Goal: Use online tool/utility: Utilize a website feature to perform a specific function

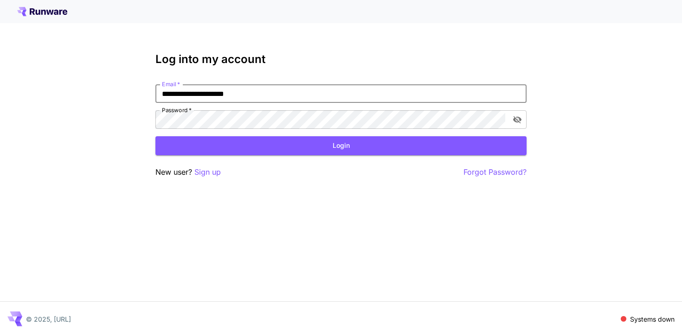
type input "**********"
click button "Login" at bounding box center [340, 145] width 371 height 19
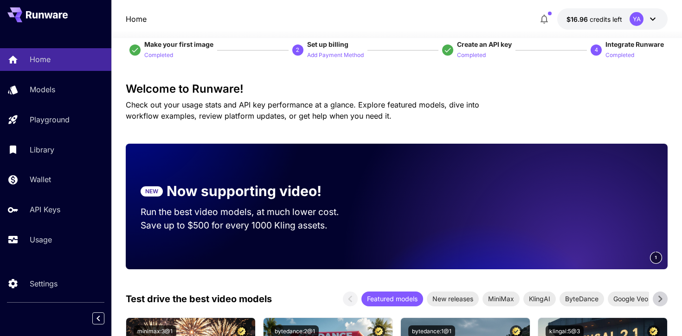
scroll to position [25, 0]
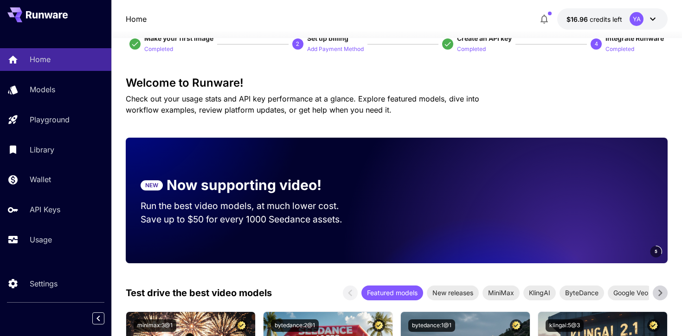
drag, startPoint x: 442, startPoint y: 208, endPoint x: 564, endPoint y: 218, distance: 122.4
click at [564, 218] on video at bounding box center [641, 201] width 260 height 126
drag, startPoint x: 564, startPoint y: 218, endPoint x: 480, endPoint y: 218, distance: 84.4
click at [486, 218] on video at bounding box center [490, 201] width 260 height 126
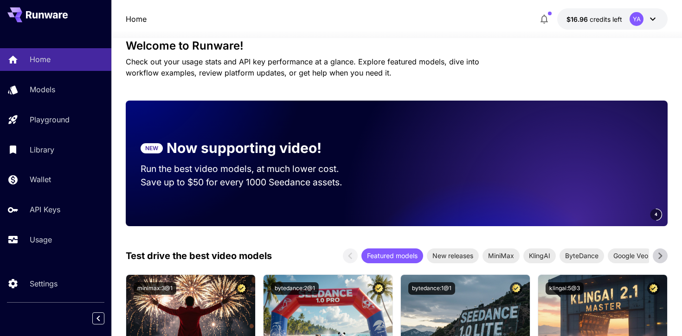
drag, startPoint x: 543, startPoint y: 211, endPoint x: 409, endPoint y: 208, distance: 134.0
click at [477, 211] on video at bounding box center [538, 164] width 260 height 126
click at [455, 198] on video at bounding box center [538, 164] width 260 height 126
click at [187, 154] on p "Now supporting video!" at bounding box center [243, 148] width 155 height 21
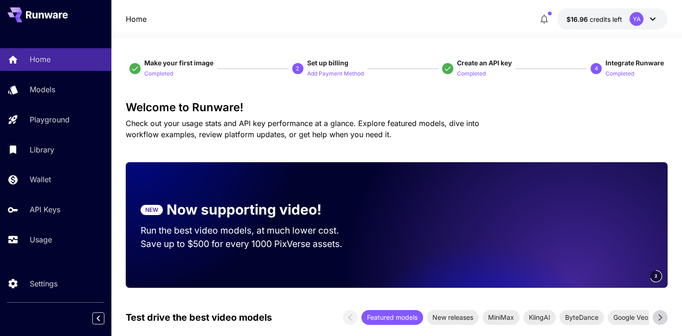
drag, startPoint x: 443, startPoint y: 220, endPoint x: 293, endPoint y: 201, distance: 151.4
click at [312, 204] on div "NEW Now supporting video! Run the best video models, at much lower cost. Save u…" at bounding box center [397, 225] width 542 height 126
drag, startPoint x: 594, startPoint y: 246, endPoint x: 287, endPoint y: 235, distance: 307.2
click at [307, 236] on div "NEW Now supporting video! Run the best video models, at much lower cost. Save u…" at bounding box center [397, 225] width 542 height 126
drag, startPoint x: 559, startPoint y: 214, endPoint x: 204, endPoint y: 188, distance: 355.6
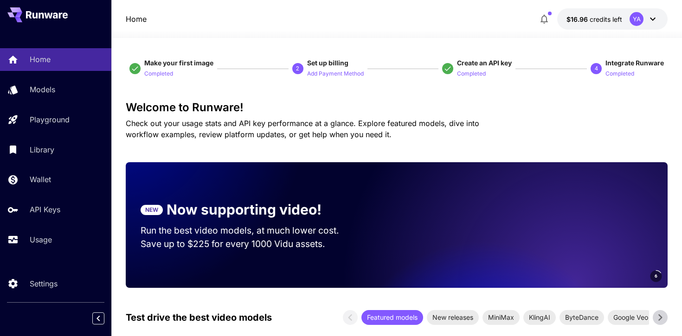
click at [208, 189] on div "NEW Now supporting video! Run the best video models, at much lower cost. Save u…" at bounding box center [397, 225] width 542 height 126
drag, startPoint x: 596, startPoint y: 228, endPoint x: 228, endPoint y: 197, distance: 369.0
click at [228, 197] on div "NEW Now supporting video! Run the best video models, at much lower cost. Save u…" at bounding box center [397, 225] width 542 height 126
drag, startPoint x: 501, startPoint y: 197, endPoint x: 660, endPoint y: 197, distance: 159.0
click at [660, 197] on video at bounding box center [545, 225] width 260 height 126
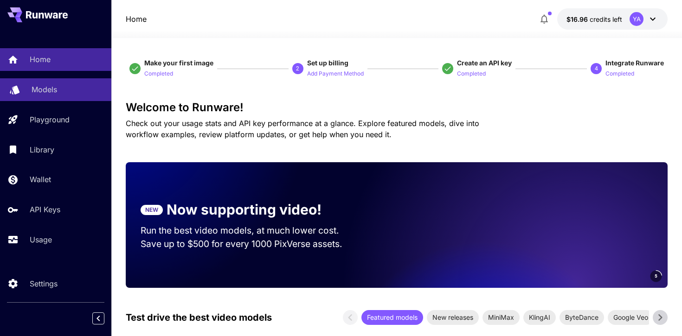
click at [51, 97] on link "Models" at bounding box center [55, 89] width 111 height 23
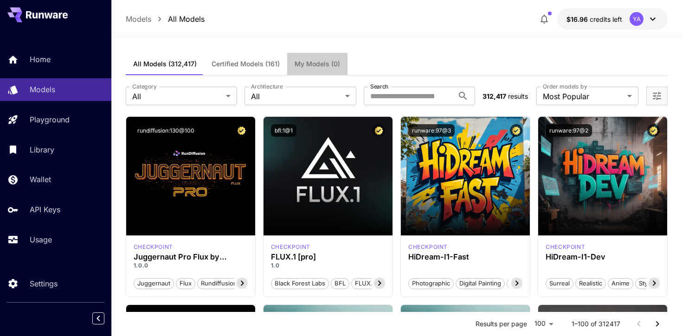
click at [313, 63] on span "My Models (0)" at bounding box center [316, 64] width 45 height 8
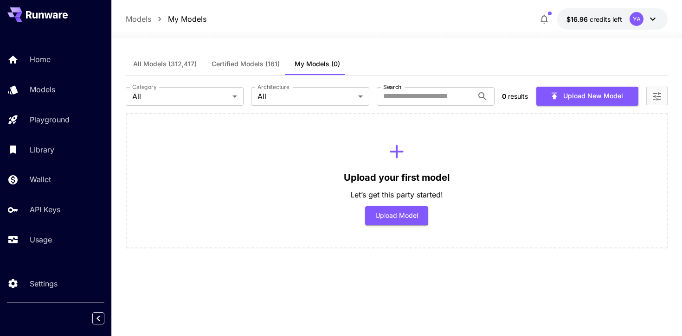
click at [169, 60] on span "All Models (312,417)" at bounding box center [165, 64] width 64 height 8
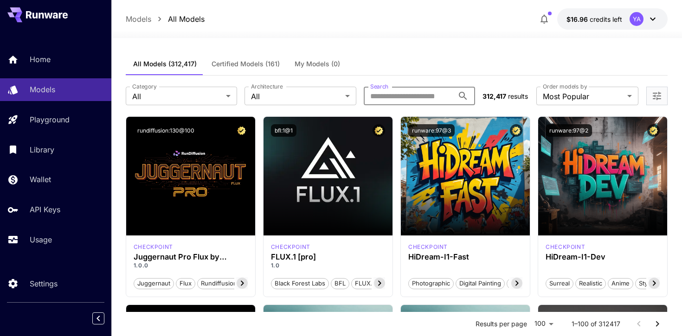
click at [415, 90] on input "Search" at bounding box center [409, 96] width 90 height 19
type input "********"
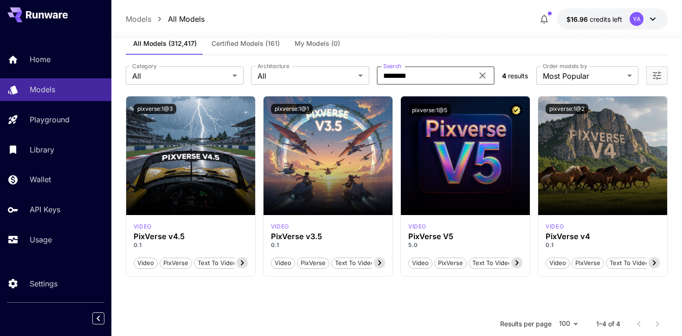
scroll to position [23, 0]
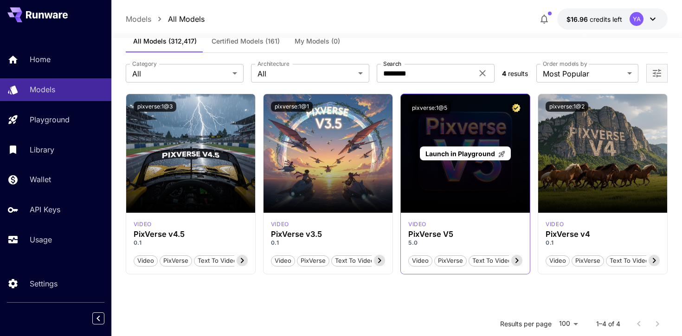
click at [477, 146] on div "Launch in Playground" at bounding box center [465, 153] width 129 height 119
click at [470, 151] on span "Launch in Playground" at bounding box center [460, 154] width 70 height 8
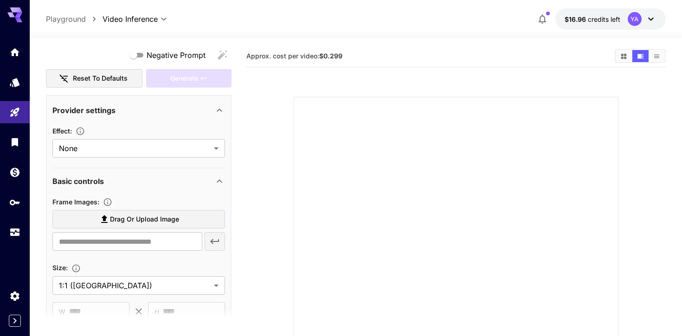
scroll to position [122, 0]
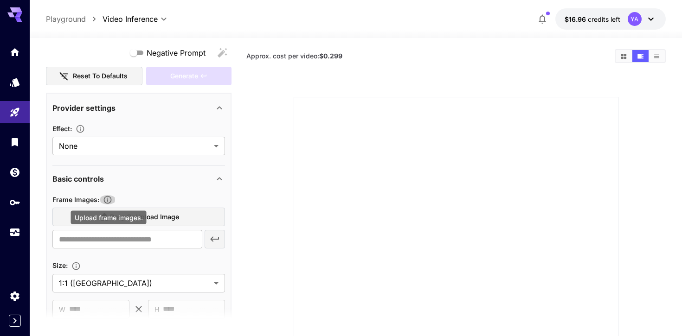
click at [111, 197] on icon "Upload frame images." at bounding box center [108, 200] width 8 height 8
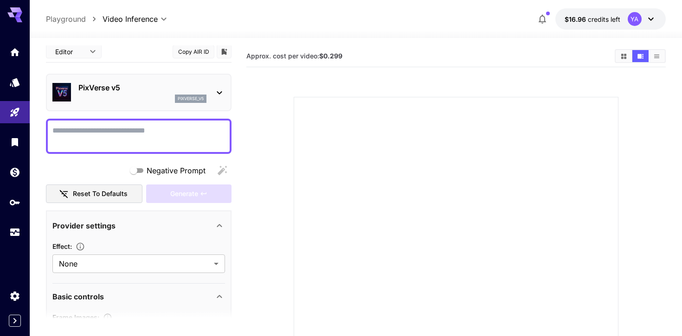
scroll to position [0, 0]
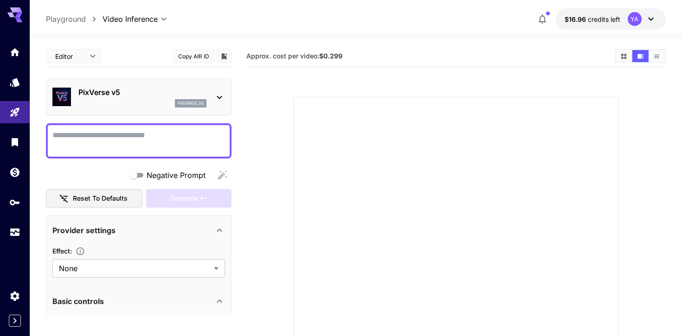
click at [166, 177] on span "Negative Prompt" at bounding box center [176, 175] width 59 height 11
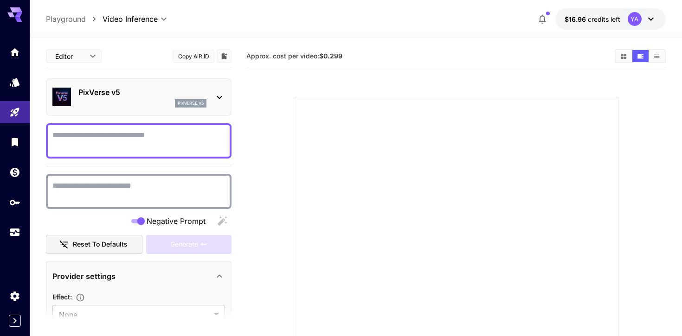
click at [163, 217] on span "Negative Prompt" at bounding box center [176, 221] width 59 height 11
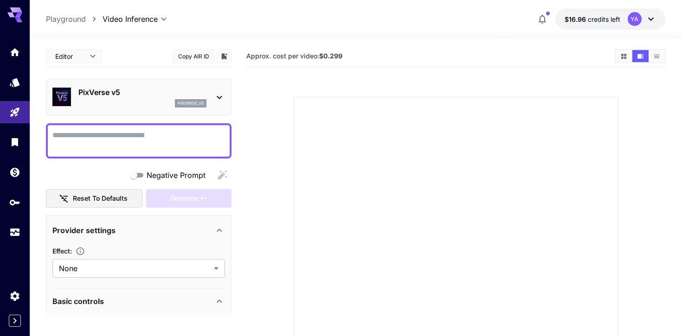
scroll to position [23, 0]
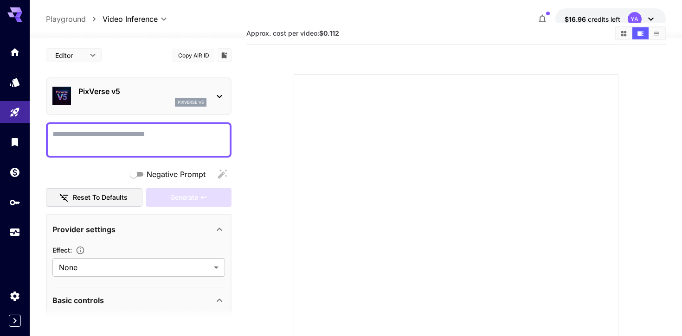
click at [151, 12] on div "**********" at bounding box center [355, 18] width 619 height 21
click at [151, 13] on div "**********" at bounding box center [355, 18] width 619 height 21
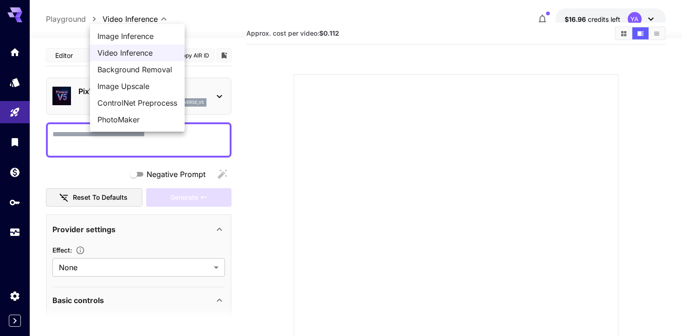
click at [151, 20] on body "**********" at bounding box center [341, 201] width 682 height 449
click at [160, 50] on span "Video Inference" at bounding box center [137, 52] width 80 height 11
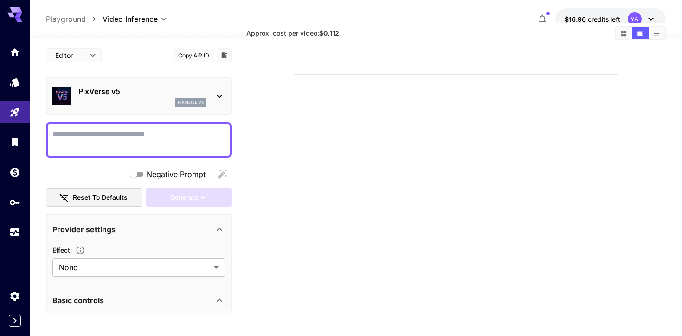
click at [75, 19] on p "Playground" at bounding box center [66, 18] width 40 height 11
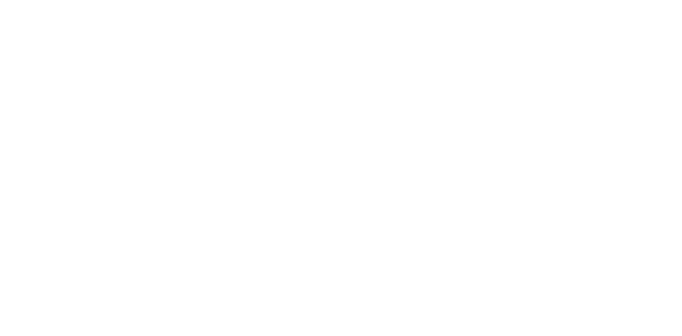
click at [295, 0] on html at bounding box center [341, 0] width 682 height 0
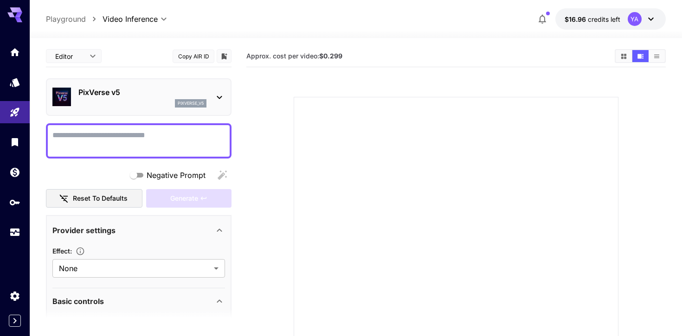
type input "**********"
type input "***"
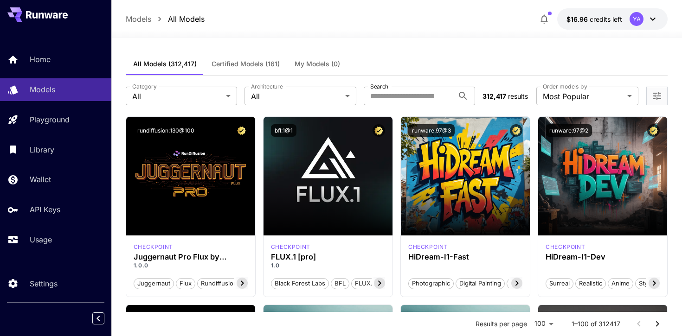
click at [227, 85] on div "**********" at bounding box center [397, 96] width 542 height 41
click at [224, 87] on div "**********" at bounding box center [397, 96] width 542 height 41
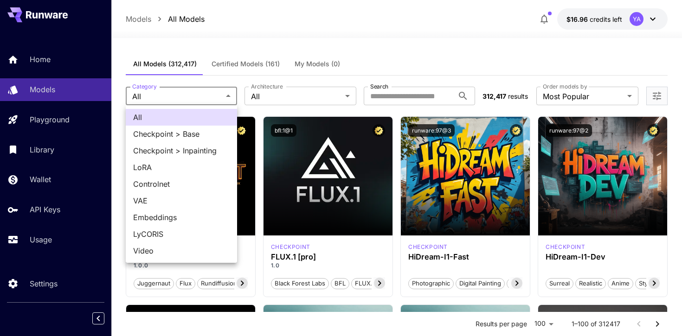
click at [180, 247] on span "Video" at bounding box center [181, 250] width 96 height 11
type input "*****"
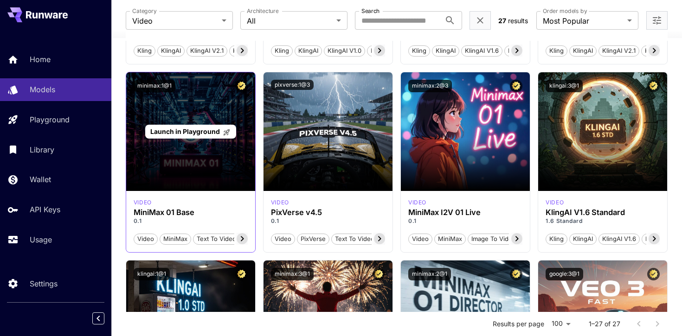
scroll to position [634, 0]
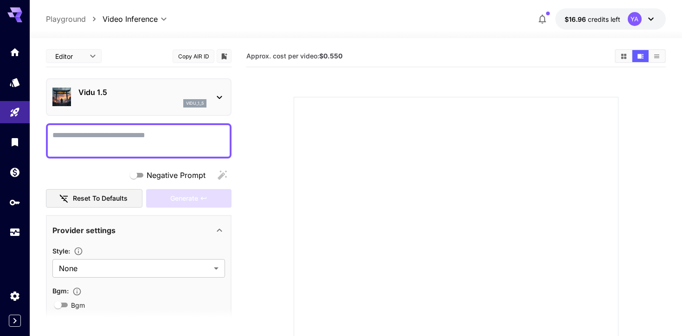
type input "**********"
type input "****"
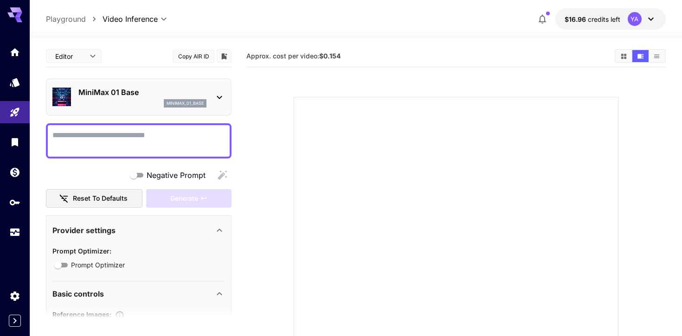
click at [217, 83] on div "MiniMax 01 Base minimax_01_base" at bounding box center [138, 97] width 185 height 38
click at [217, 93] on icon at bounding box center [219, 97] width 11 height 11
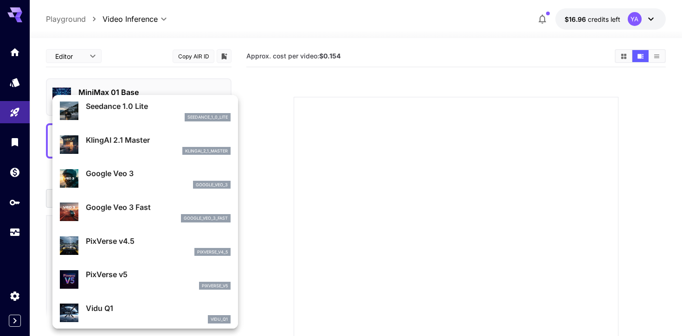
scroll to position [114, 0]
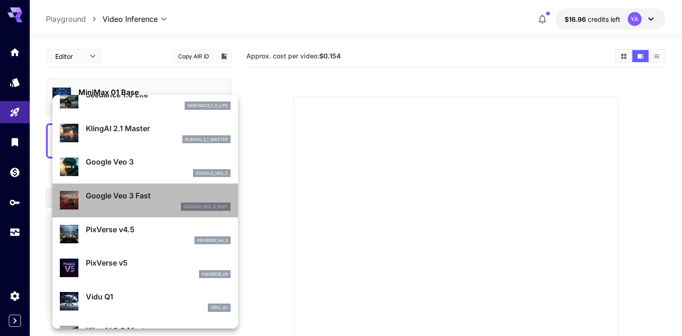
click at [194, 208] on p "google_veo_3_fast" at bounding box center [206, 207] width 44 height 6
type input "**********"
type input "****"
type input "***"
type input "*"
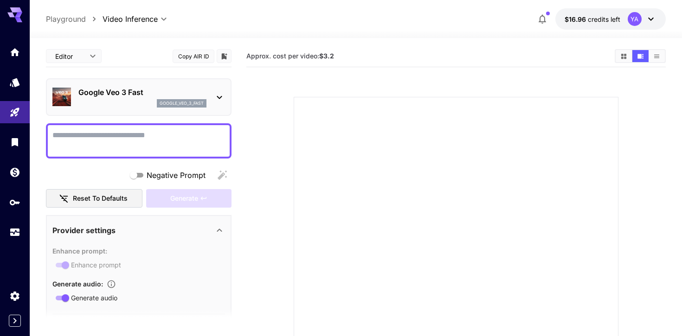
click at [190, 104] on p "google_veo_3_fast" at bounding box center [182, 103] width 44 height 6
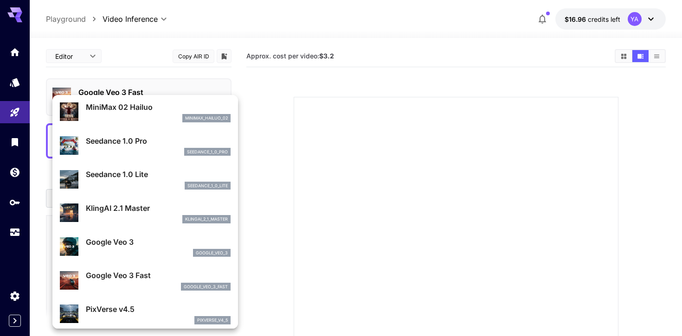
scroll to position [34, 0]
click at [181, 240] on p "Google Veo 3" at bounding box center [158, 241] width 145 height 11
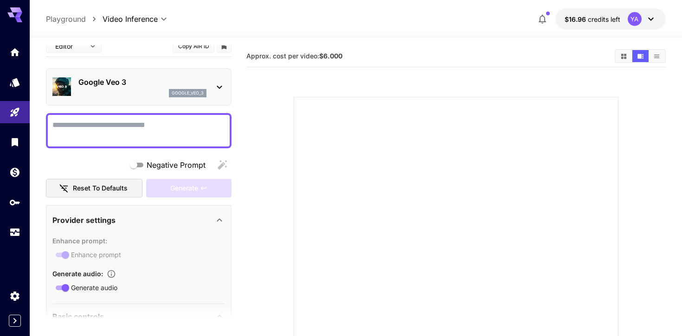
scroll to position [0, 0]
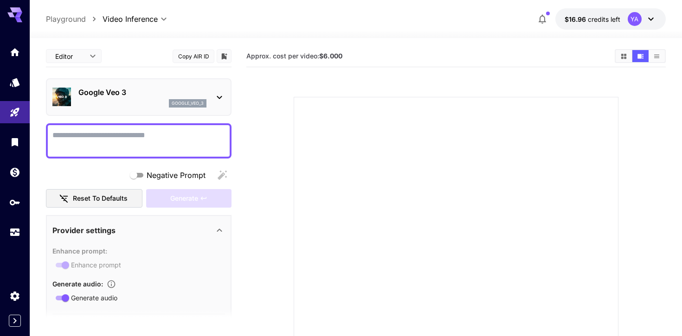
click at [207, 92] on div "Google Veo 3 google_veo_3" at bounding box center [138, 97] width 172 height 28
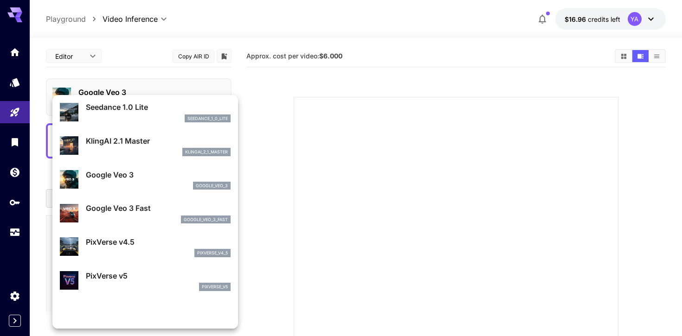
scroll to position [148, 0]
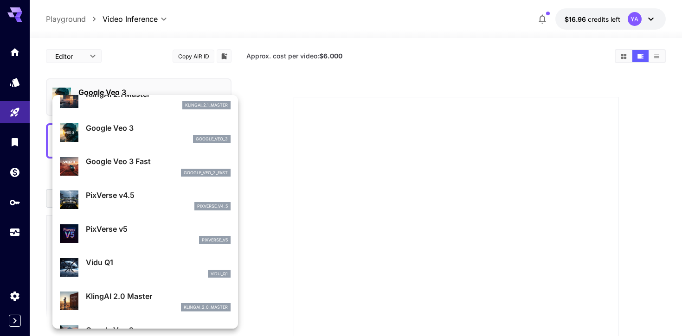
click at [173, 230] on p "PixVerse v5" at bounding box center [158, 229] width 145 height 11
type input "**********"
type input "****"
type input "*"
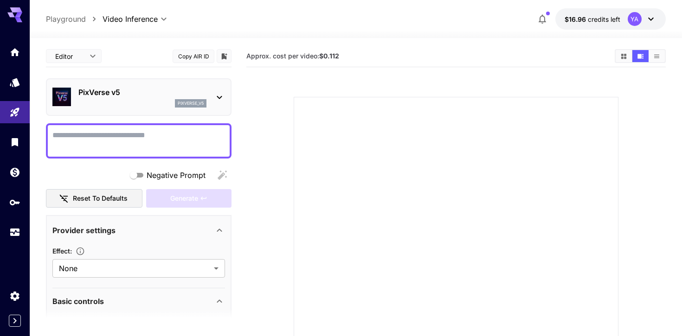
click at [172, 141] on textarea "Negative Prompt" at bounding box center [138, 141] width 172 height 22
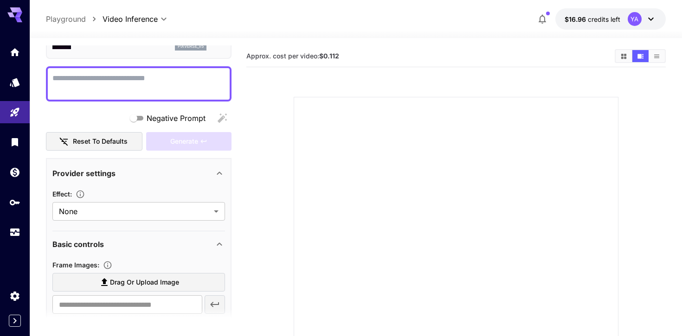
scroll to position [58, 0]
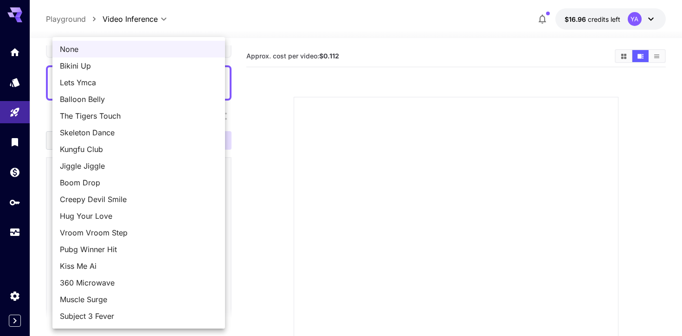
click at [160, 212] on body "**********" at bounding box center [341, 224] width 682 height 449
click at [262, 168] on div at bounding box center [341, 168] width 682 height 336
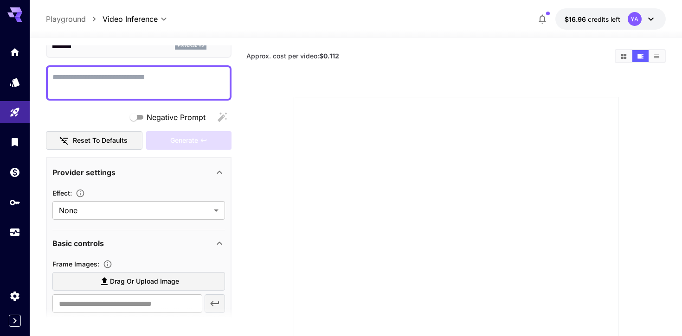
click at [201, 196] on div "Effect :" at bounding box center [138, 192] width 172 height 11
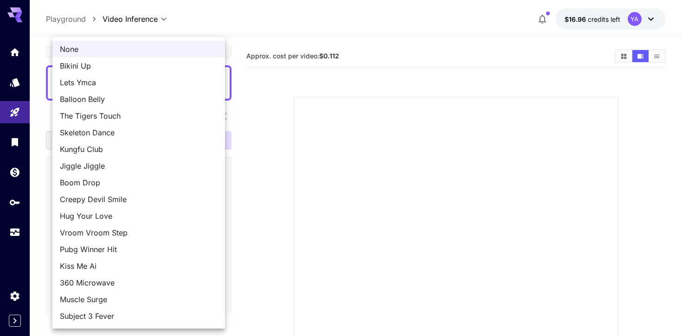
click at [199, 208] on body "**********" at bounding box center [341, 224] width 682 height 449
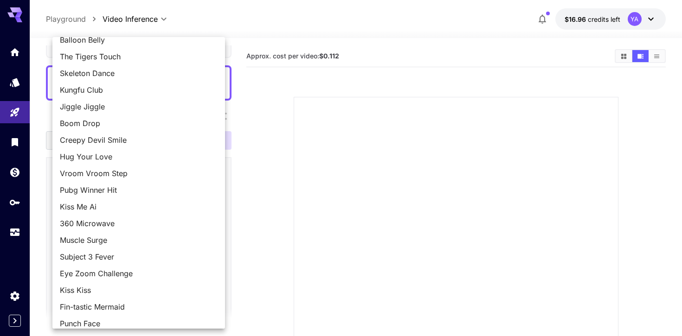
scroll to position [66, 0]
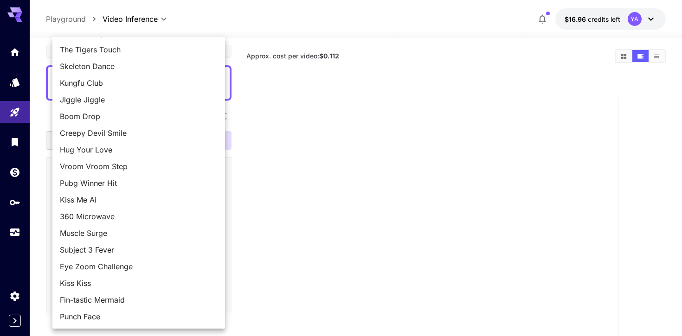
click at [366, 147] on div at bounding box center [341, 168] width 682 height 336
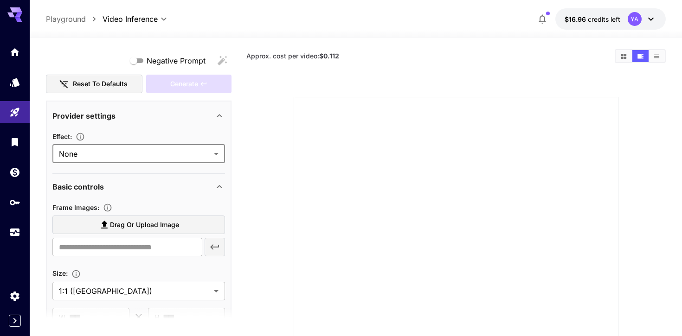
scroll to position [115, 0]
click at [81, 135] on icon "button" at bounding box center [80, 136] width 9 height 9
click at [83, 135] on icon "button" at bounding box center [80, 136] width 9 height 9
click at [107, 203] on icon "Upload frame images." at bounding box center [107, 207] width 9 height 9
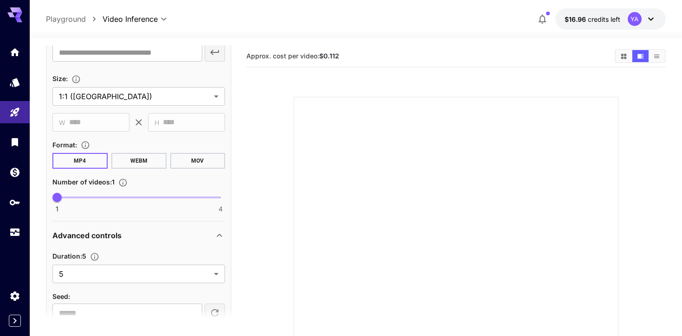
scroll to position [316, 0]
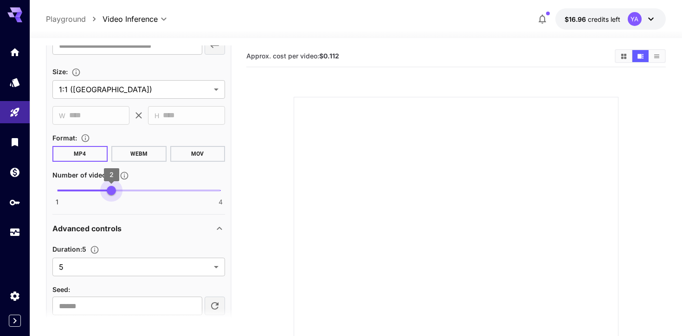
click at [137, 192] on span "1 4 2" at bounding box center [138, 191] width 163 height 14
type input "*"
drag, startPoint x: 137, startPoint y: 192, endPoint x: 51, endPoint y: 188, distance: 86.8
click at [57, 188] on span "1 4 1" at bounding box center [138, 191] width 163 height 14
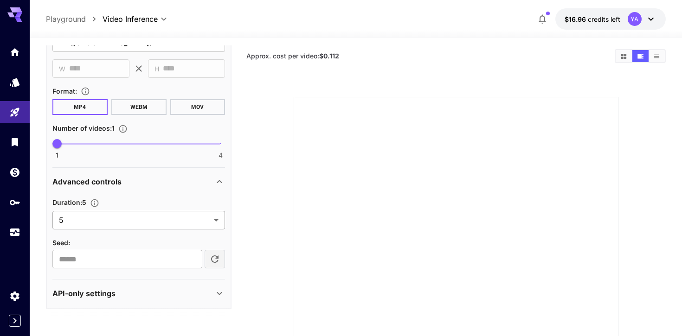
scroll to position [363, 0]
click at [129, 220] on body "**********" at bounding box center [341, 224] width 682 height 449
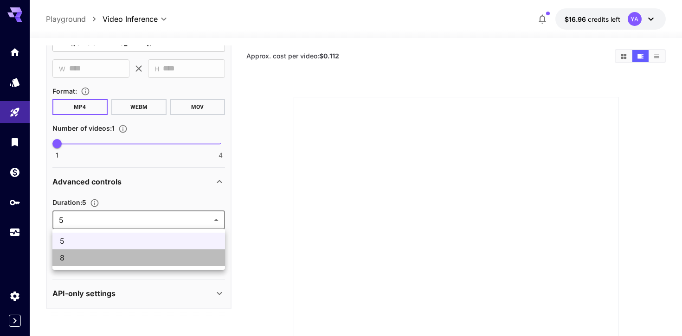
click at [124, 252] on li "8" at bounding box center [138, 257] width 172 height 17
type input "*"
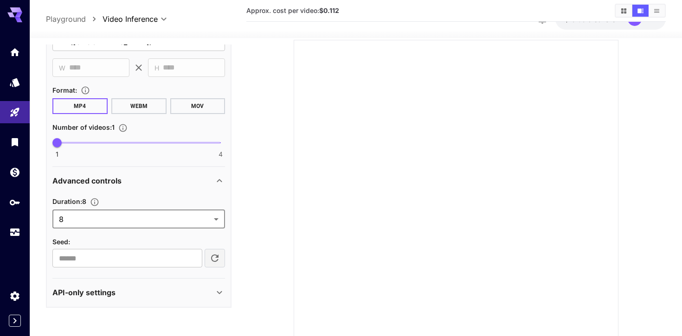
scroll to position [55, 0]
click at [152, 290] on div "API-only settings" at bounding box center [132, 292] width 161 height 11
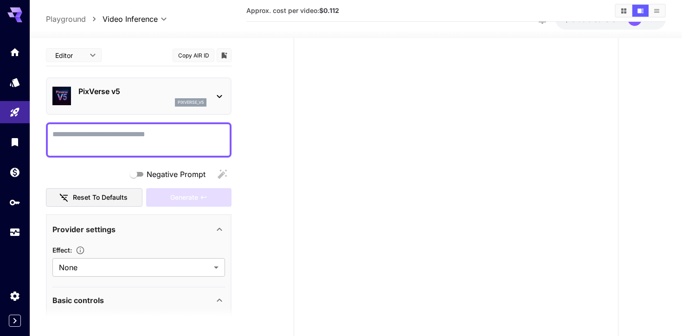
scroll to position [132, 0]
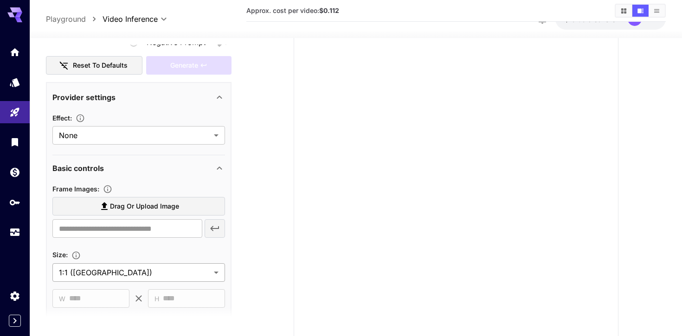
click at [169, 269] on body "**********" at bounding box center [341, 144] width 682 height 449
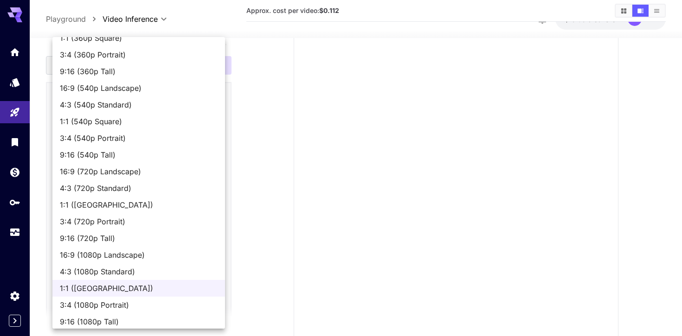
scroll to position [50, 0]
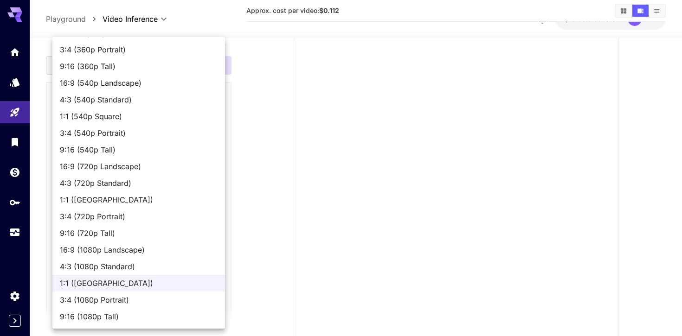
click at [268, 176] on div at bounding box center [341, 168] width 682 height 336
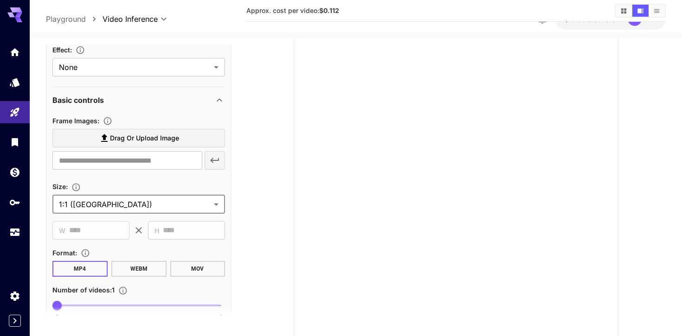
scroll to position [0, 0]
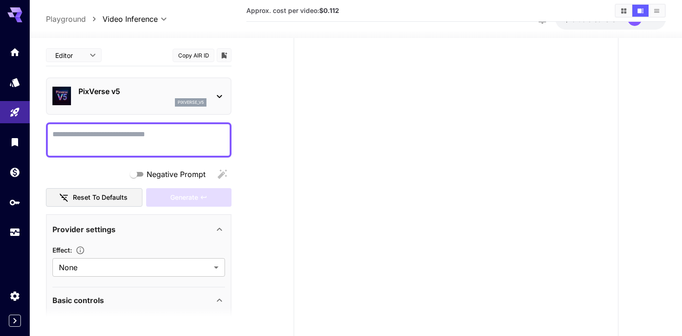
click at [183, 136] on textarea "Negative Prompt" at bounding box center [138, 140] width 172 height 22
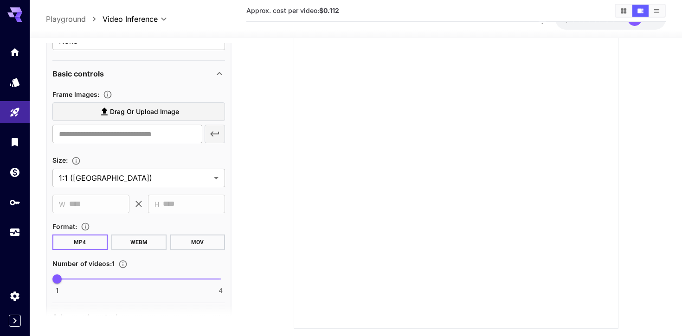
scroll to position [222, 0]
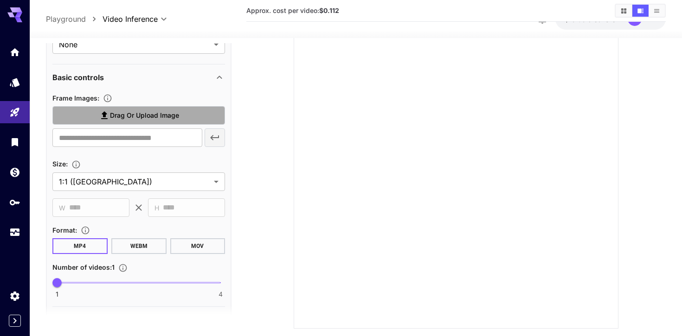
click at [190, 111] on label "Drag or upload image" at bounding box center [138, 115] width 172 height 19
click at [0, 0] on input "Drag or upload image" at bounding box center [0, 0] width 0 height 0
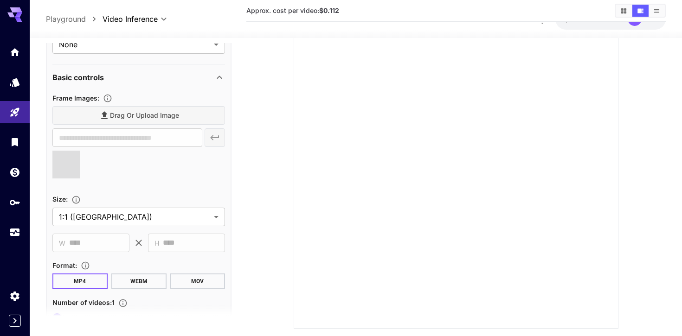
type input "**********"
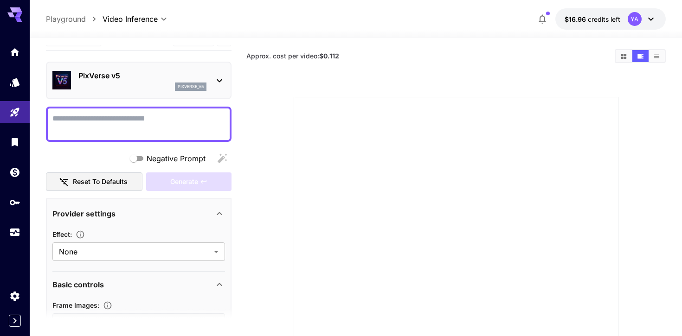
scroll to position [0, 0]
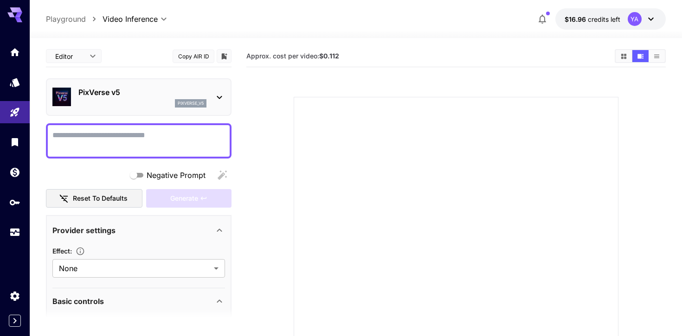
click at [197, 136] on textarea "Negative Prompt" at bounding box center [138, 141] width 172 height 22
paste textarea "**********"
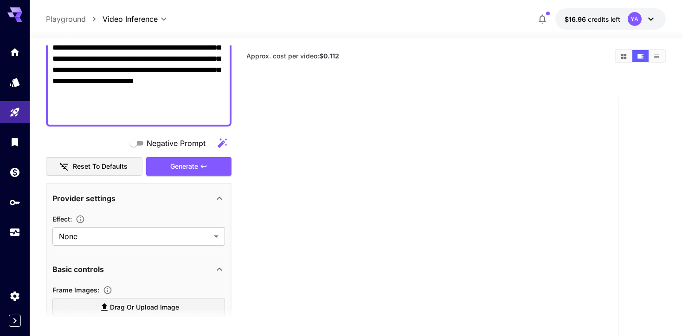
scroll to position [222, 0]
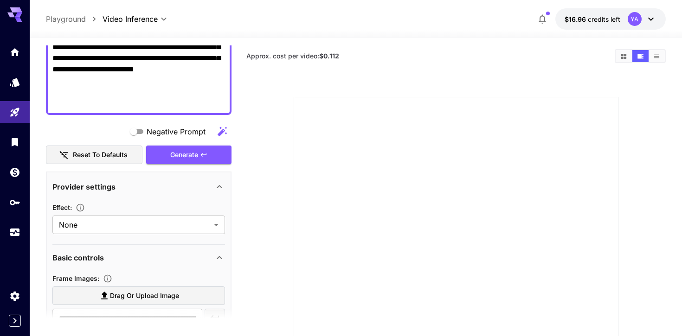
type textarea "**********"
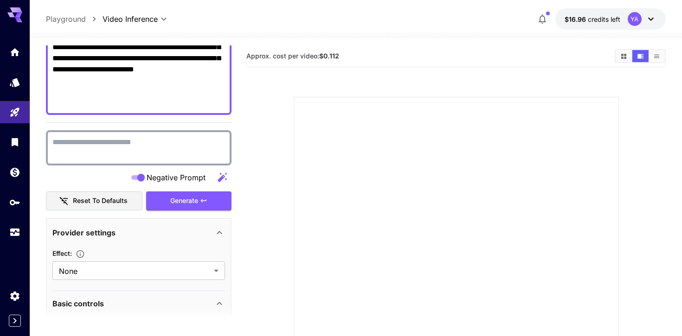
click at [203, 145] on textarea "Negative Prompt" at bounding box center [138, 148] width 172 height 22
paste textarea "**********"
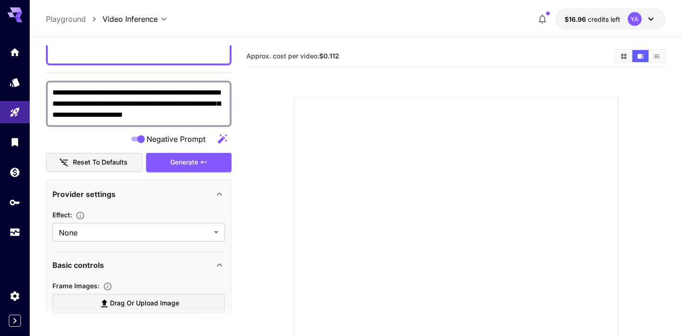
scroll to position [203, 0]
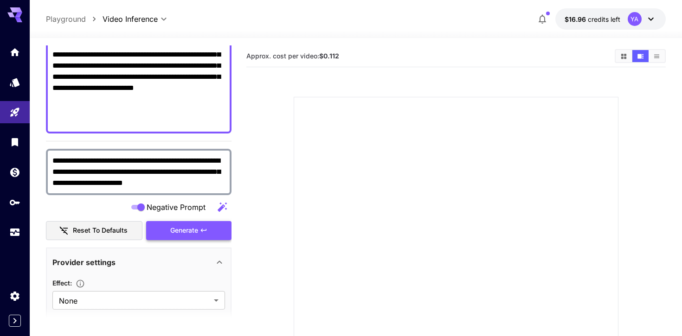
type textarea "**********"
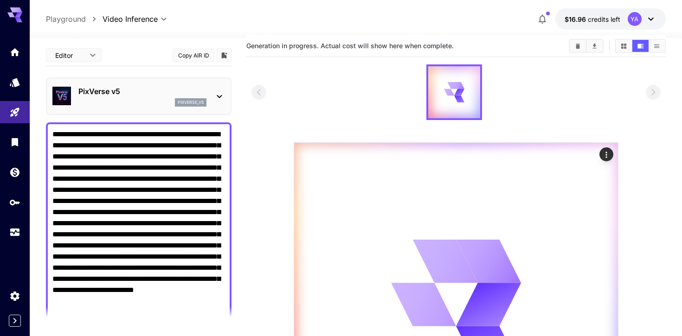
scroll to position [0, 0]
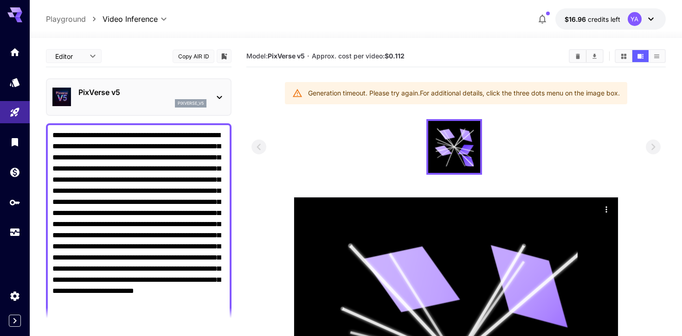
click at [608, 208] on icon "Actions" at bounding box center [605, 209] width 9 height 9
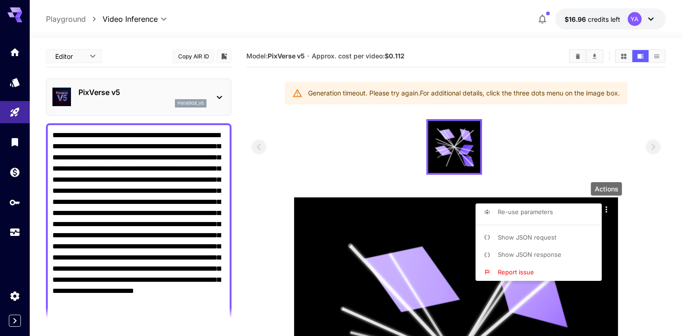
click at [526, 253] on span "Show JSON response" at bounding box center [530, 254] width 64 height 7
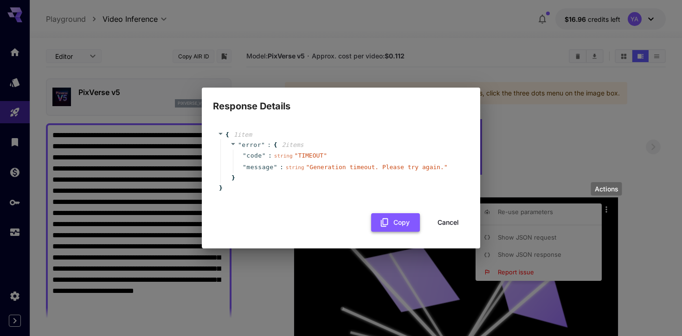
click at [406, 224] on button "Copy" at bounding box center [395, 222] width 49 height 19
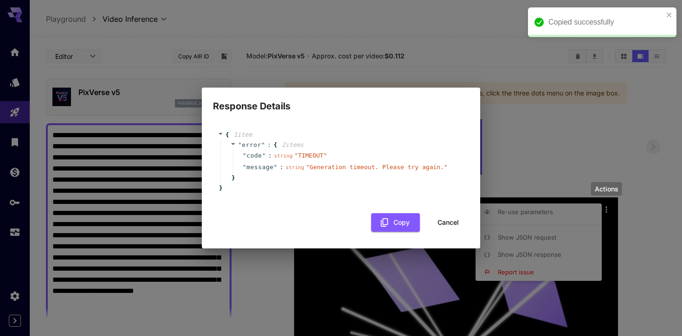
click at [444, 225] on button "Cancel" at bounding box center [448, 222] width 42 height 19
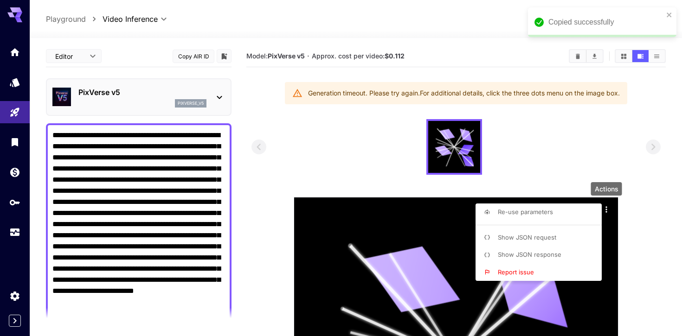
click at [123, 17] on div at bounding box center [341, 168] width 682 height 336
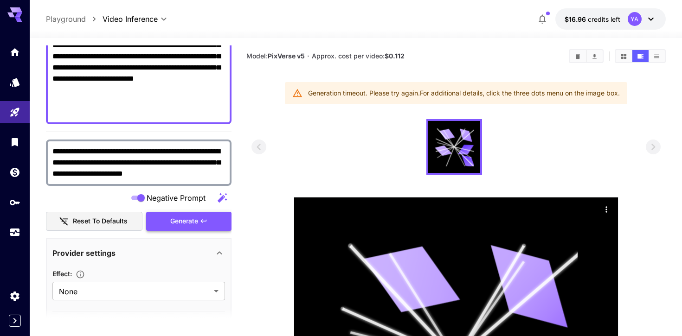
scroll to position [279, 0]
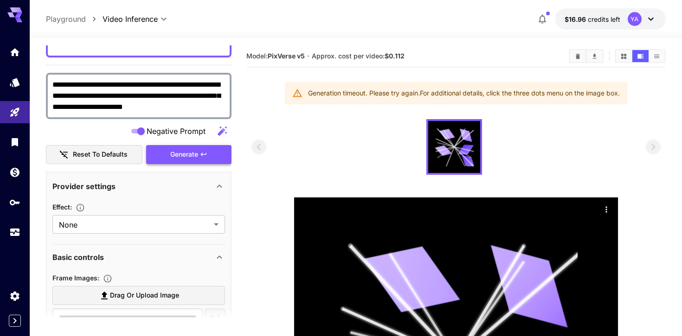
click at [205, 159] on div "Generate" at bounding box center [188, 154] width 85 height 19
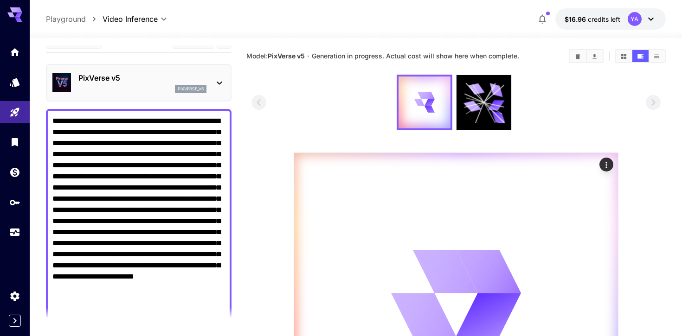
scroll to position [0, 0]
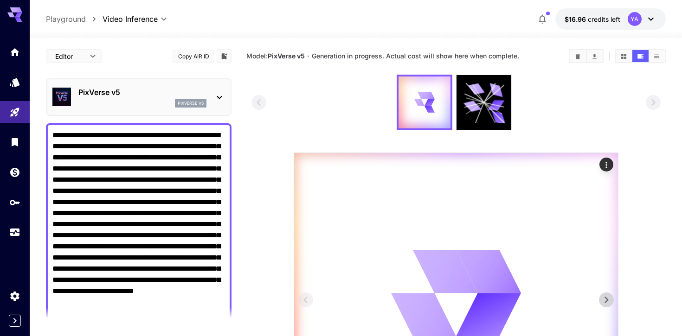
click at [606, 166] on icon "Actions" at bounding box center [605, 165] width 1 height 6
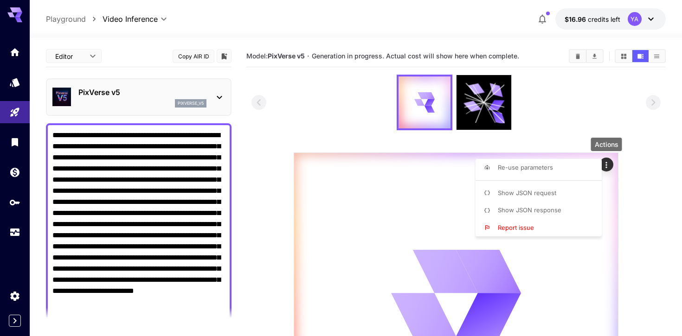
click at [571, 200] on li "Show JSON request" at bounding box center [541, 194] width 132 height 18
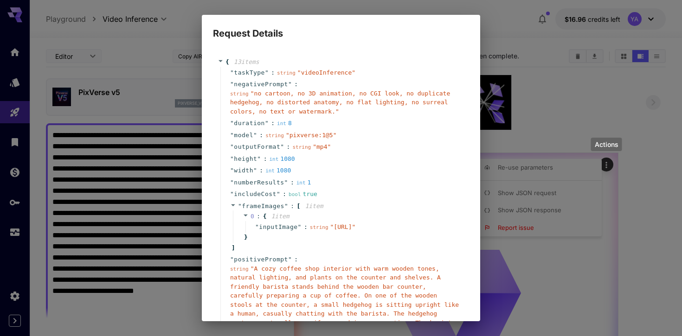
click at [524, 81] on div "Request Details { 13 item s " taskType " : string " videoInference " " negative…" at bounding box center [341, 168] width 682 height 336
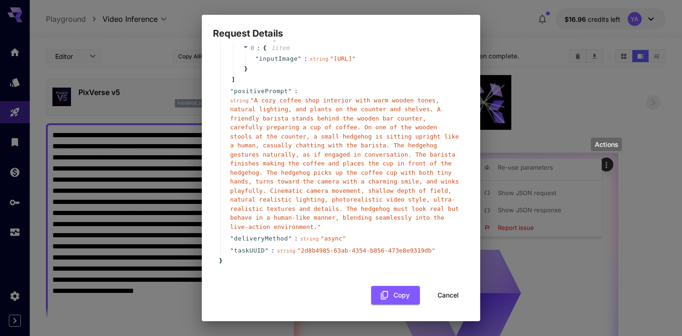
click at [439, 292] on button "Cancel" at bounding box center [448, 295] width 42 height 19
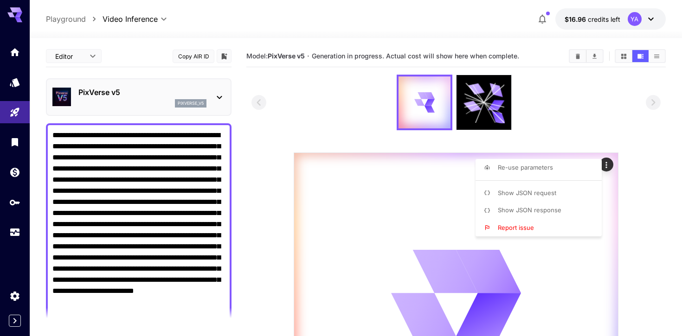
click at [606, 164] on div at bounding box center [341, 168] width 682 height 336
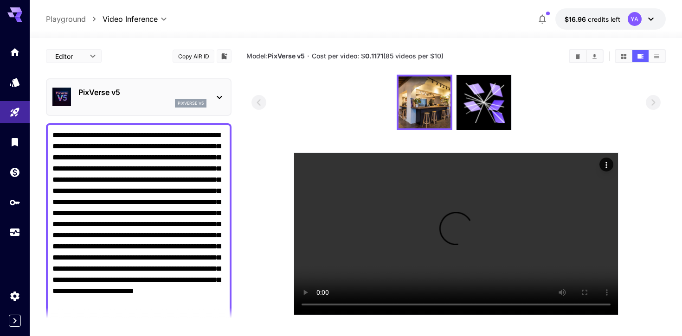
scroll to position [73, 0]
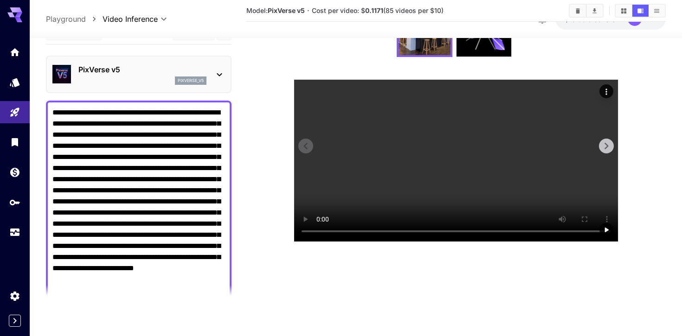
click at [601, 89] on icon "Actions" at bounding box center [605, 91] width 9 height 9
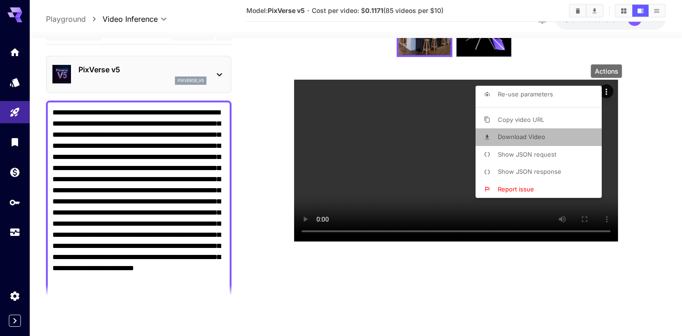
click at [571, 131] on li "Download Video" at bounding box center [541, 137] width 132 height 18
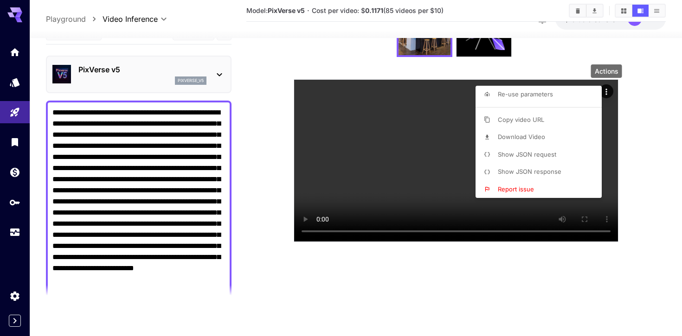
click at [659, 67] on div at bounding box center [341, 168] width 682 height 336
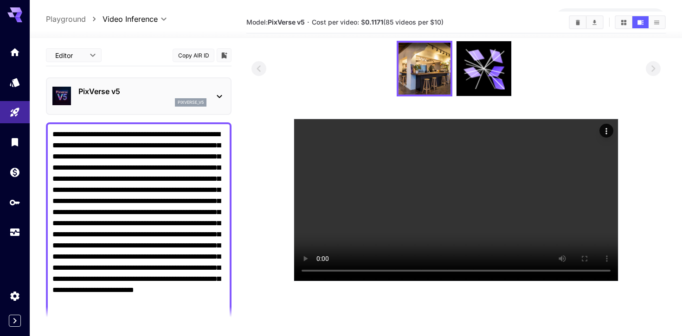
scroll to position [0, 0]
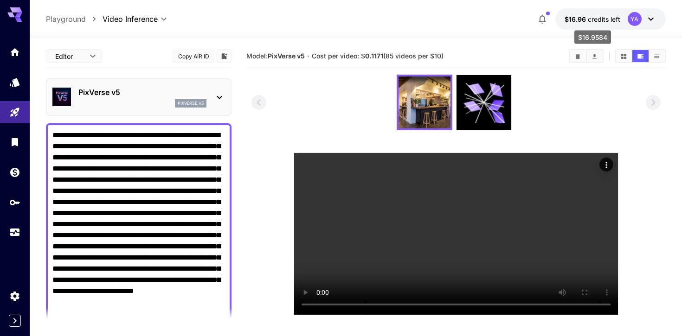
click at [591, 19] on span "credits left" at bounding box center [604, 19] width 32 height 8
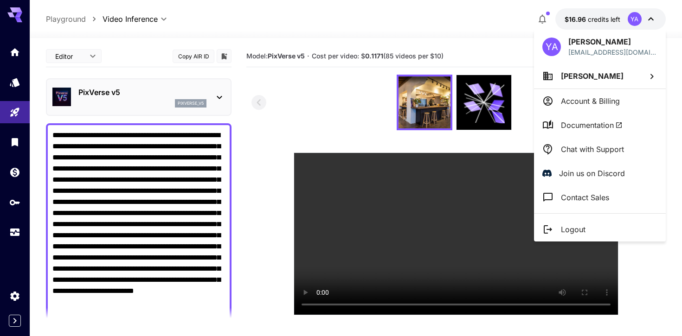
click at [477, 41] on div at bounding box center [341, 168] width 682 height 336
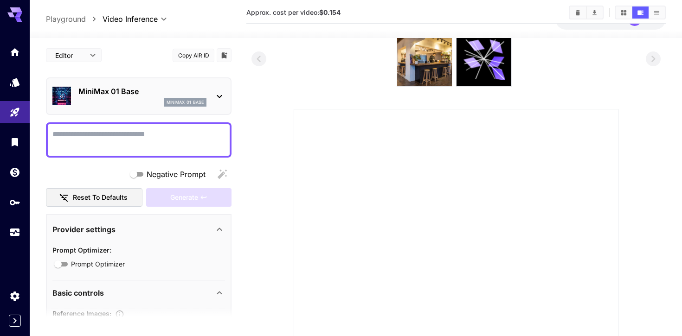
scroll to position [423, 0]
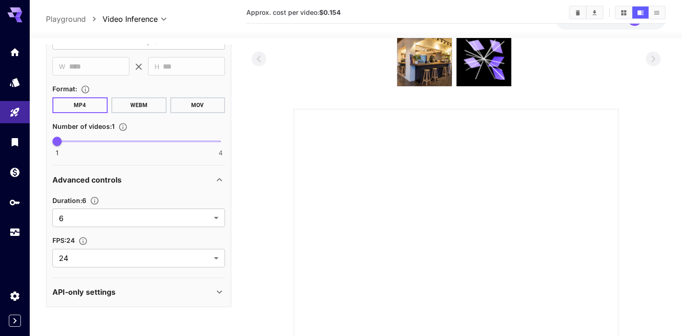
click at [158, 293] on div "API-only settings" at bounding box center [132, 292] width 161 height 11
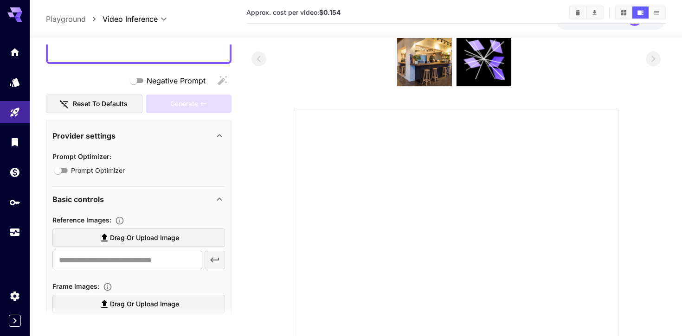
scroll to position [0, 0]
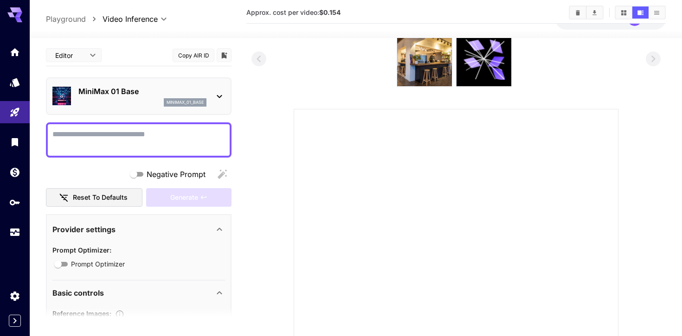
click at [78, 17] on p "Playground" at bounding box center [66, 18] width 40 height 11
type input "**********"
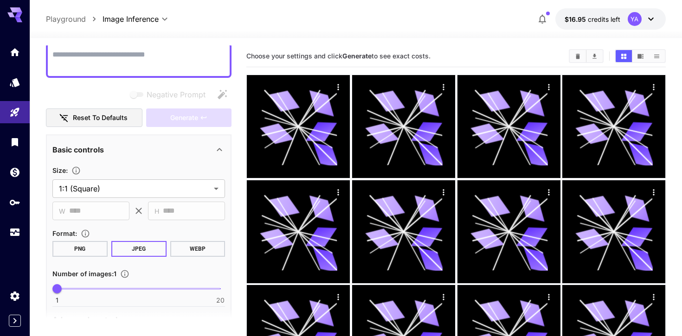
scroll to position [71, 0]
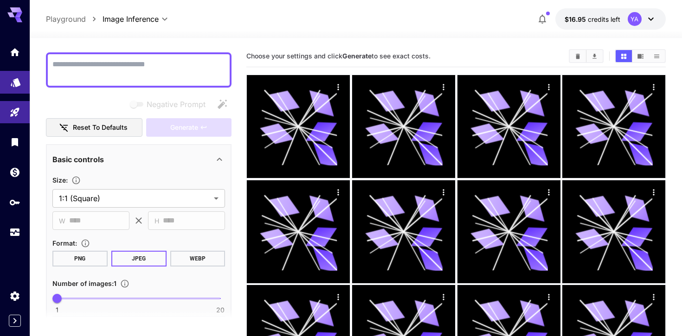
click at [16, 88] on link at bounding box center [15, 82] width 30 height 23
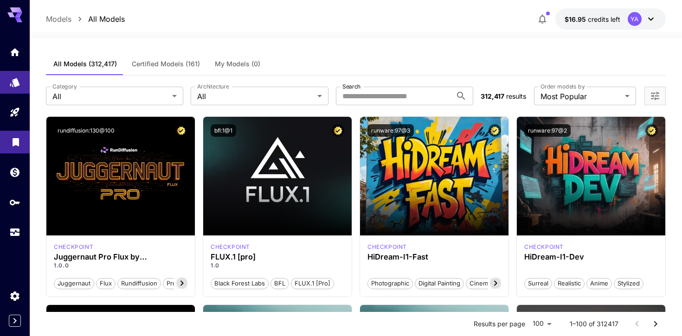
click at [25, 145] on link at bounding box center [15, 142] width 30 height 23
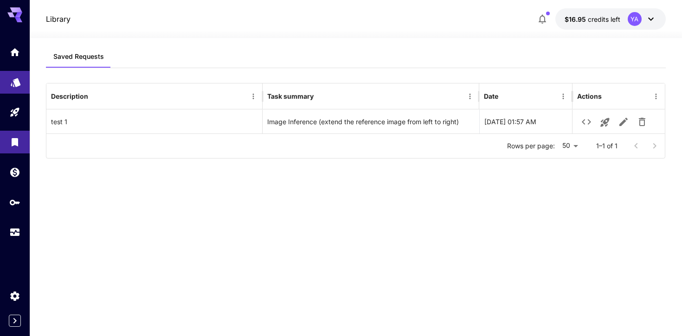
click at [14, 89] on link at bounding box center [15, 82] width 30 height 23
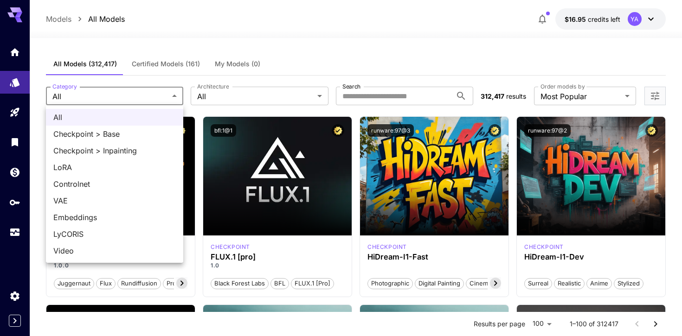
click at [136, 230] on span "LyCORIS" at bounding box center [114, 234] width 122 height 11
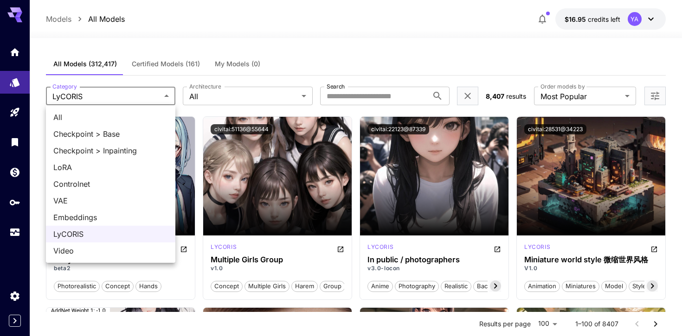
click at [127, 99] on div at bounding box center [341, 168] width 682 height 336
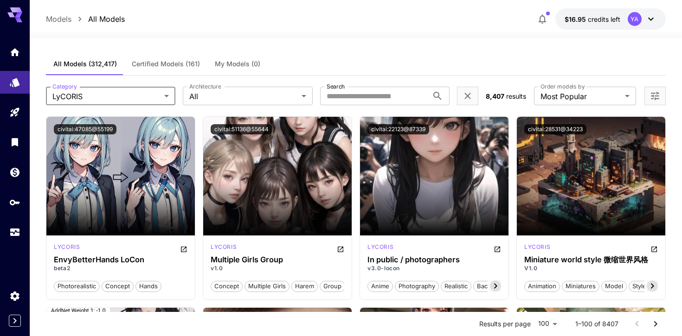
scroll to position [45, 0]
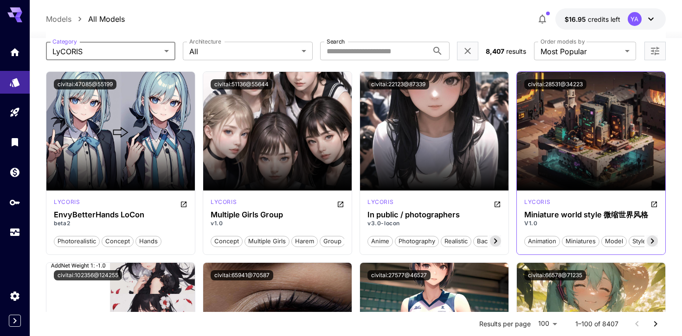
click at [564, 174] on section at bounding box center [591, 165] width 148 height 52
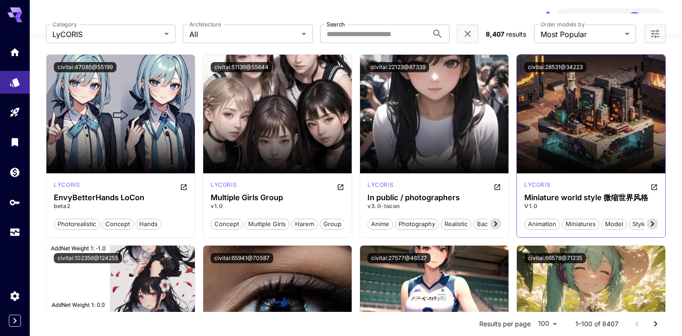
scroll to position [0, 0]
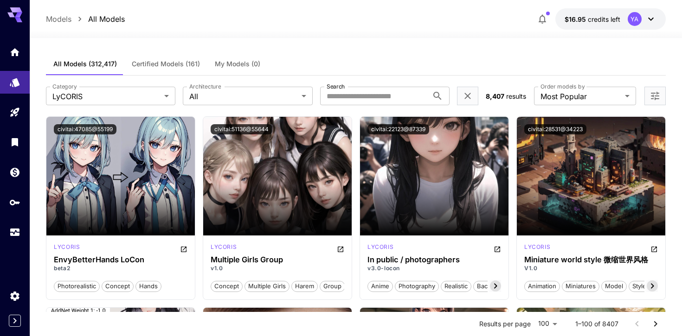
click at [115, 106] on div "**********" at bounding box center [355, 96] width 619 height 41
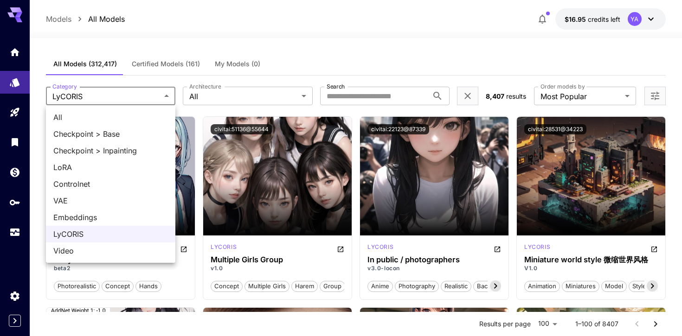
click at [107, 184] on span "Controlnet" at bounding box center [110, 184] width 115 height 11
type input "**********"
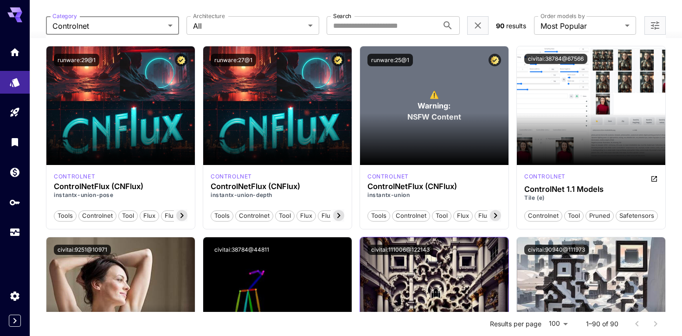
scroll to position [102, 0]
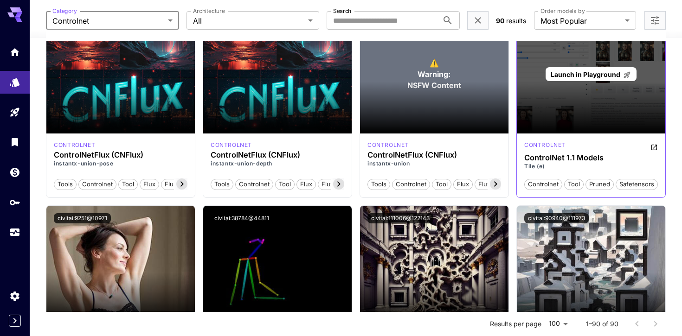
click at [609, 73] on span "Launch in Playground" at bounding box center [585, 74] width 70 height 8
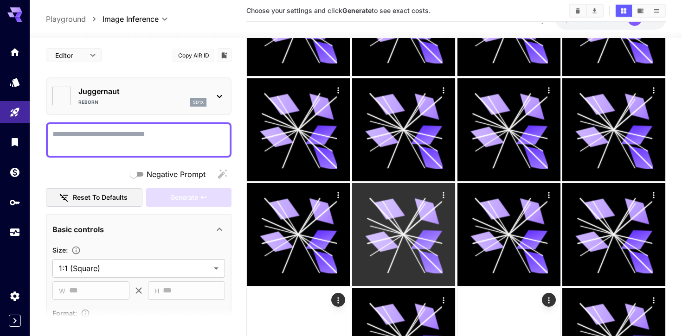
type input "*******"
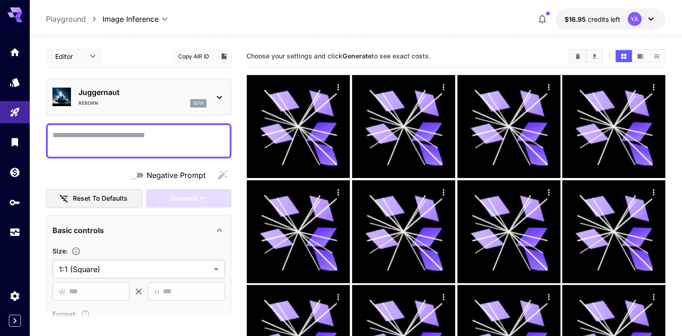
click at [195, 104] on p "sd1x" at bounding box center [198, 103] width 11 height 6
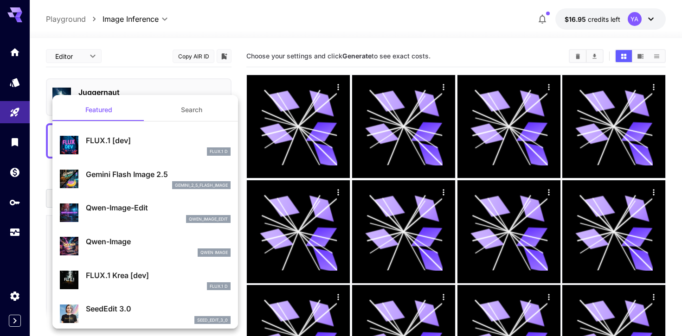
click at [310, 26] on div at bounding box center [341, 168] width 682 height 336
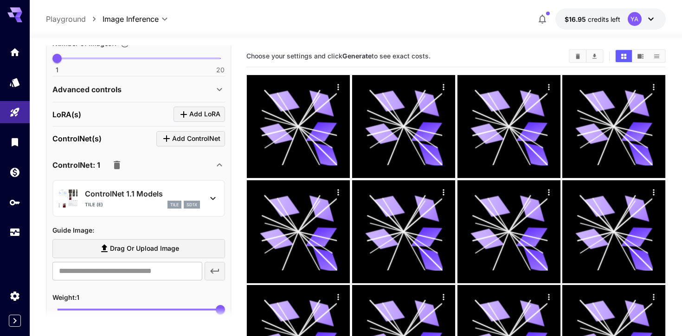
scroll to position [329, 0]
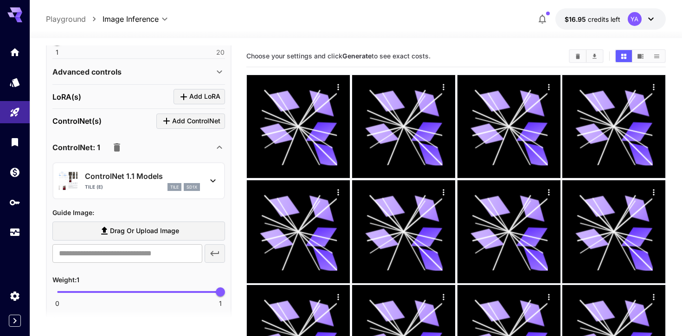
click at [214, 180] on icon at bounding box center [213, 180] width 5 height 3
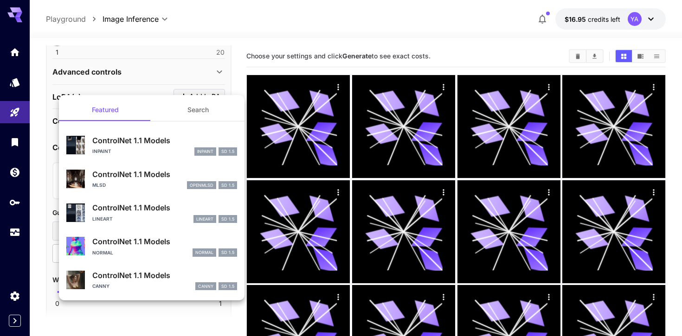
click at [352, 54] on div at bounding box center [341, 168] width 682 height 336
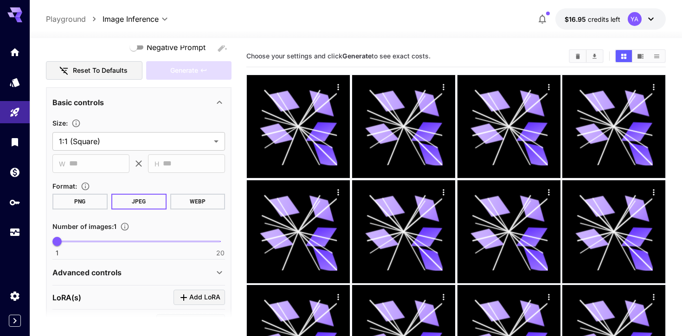
scroll to position [134, 0]
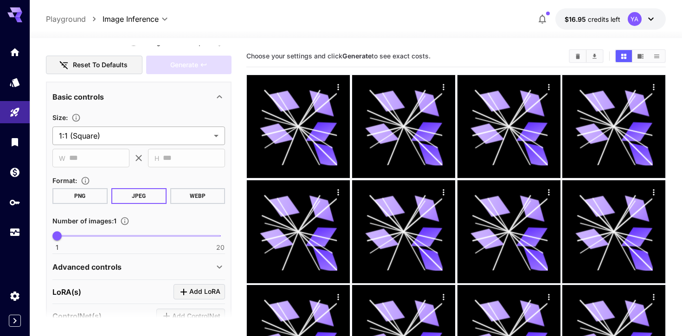
click at [165, 137] on body "**********" at bounding box center [341, 313] width 682 height 626
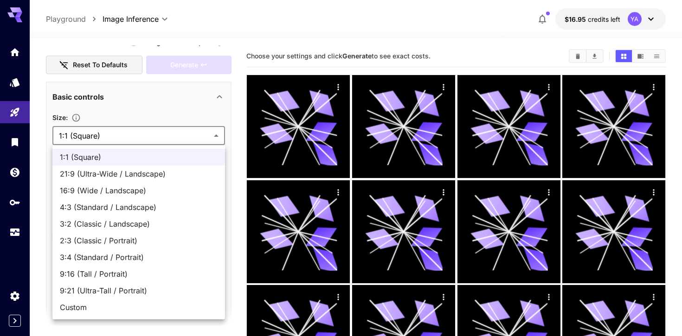
click at [162, 103] on div at bounding box center [341, 168] width 682 height 336
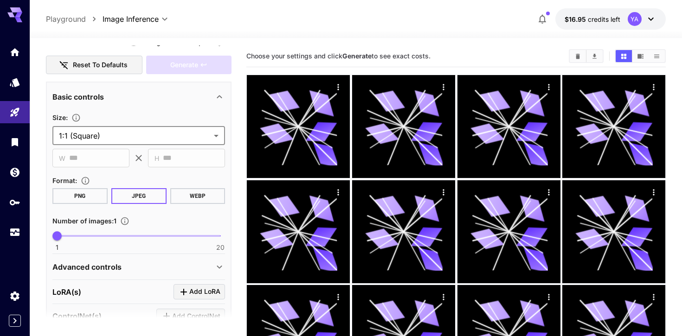
scroll to position [0, 0]
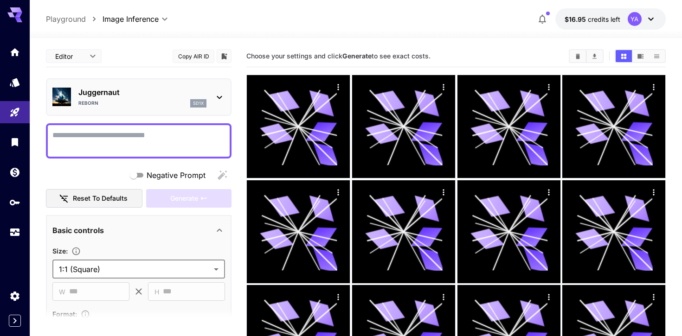
click at [95, 56] on body "**********" at bounding box center [341, 313] width 682 height 626
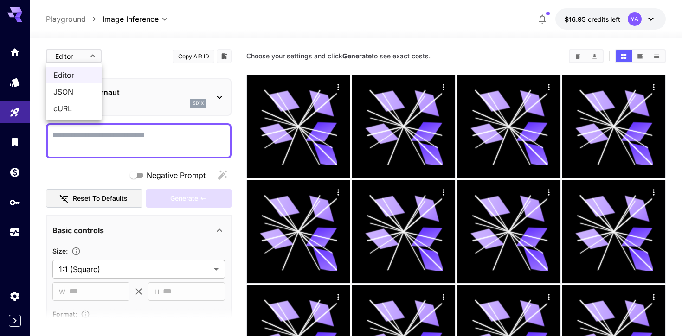
click at [124, 56] on div at bounding box center [341, 168] width 682 height 336
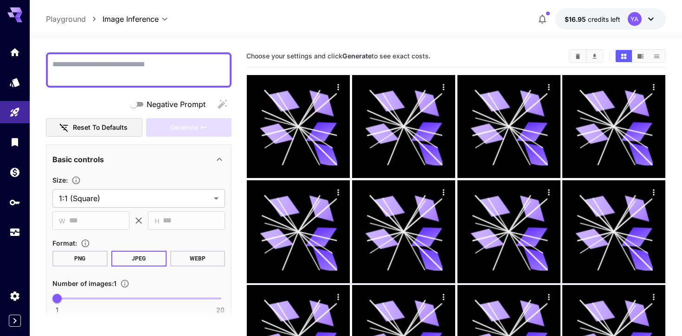
scroll to position [8, 0]
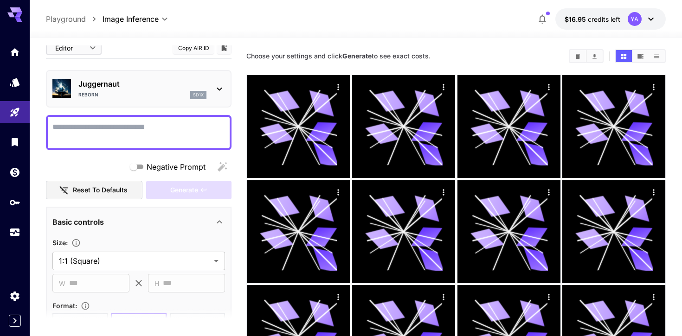
click at [186, 92] on div "Reborn sd1x" at bounding box center [142, 95] width 128 height 8
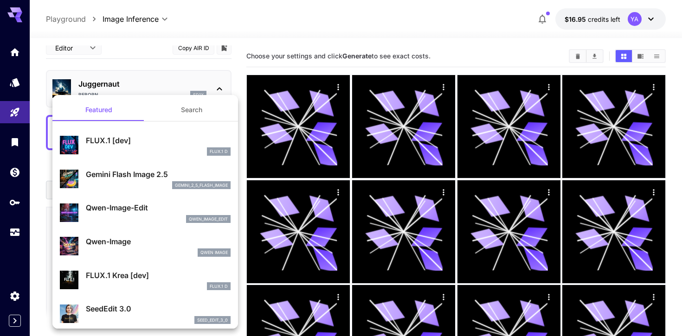
click at [186, 92] on div at bounding box center [341, 168] width 682 height 336
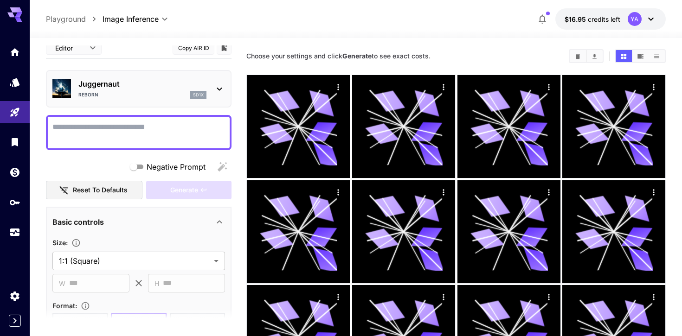
scroll to position [0, 0]
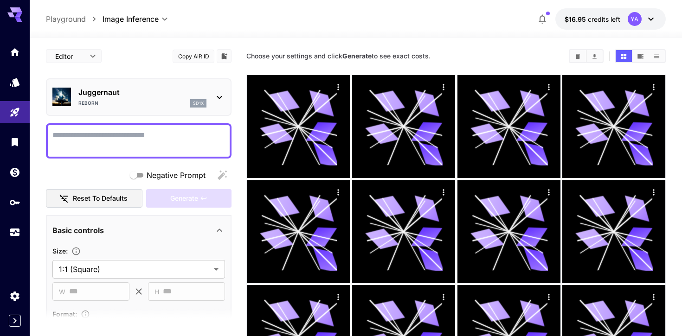
click at [96, 50] on body "**********" at bounding box center [341, 313] width 682 height 626
click at [135, 60] on div at bounding box center [341, 168] width 682 height 336
